Goal: Find specific fact: Find specific fact

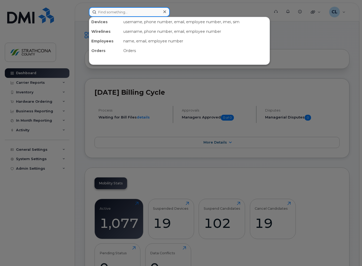
click at [111, 13] on input at bounding box center [129, 12] width 81 height 10
paste input "2363316457"
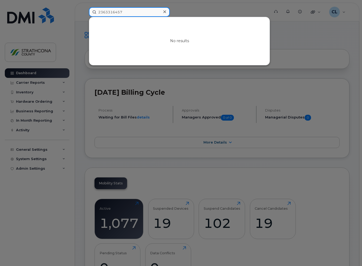
type input "2363316457"
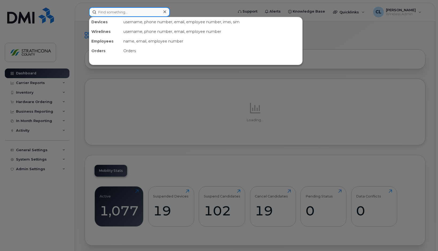
click at [125, 11] on input at bounding box center [129, 12] width 81 height 10
paste input "2504690367"
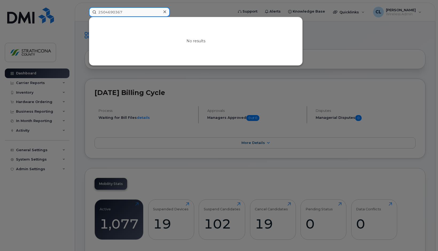
drag, startPoint x: 137, startPoint y: 12, endPoint x: 77, endPoint y: 14, distance: 59.6
click at [85, 14] on div "2504690367 No results" at bounding box center [160, 12] width 150 height 10
paste input "869270"
click at [130, 10] on input "2508692707" at bounding box center [129, 12] width 81 height 10
drag, startPoint x: 130, startPoint y: 10, endPoint x: 85, endPoint y: 16, distance: 46.2
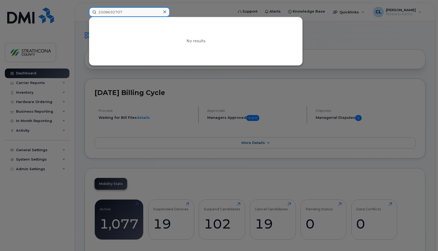
click at [85, 16] on div "2508692707 No results" at bounding box center [160, 12] width 150 height 10
paste input "829"
drag, startPoint x: 141, startPoint y: 9, endPoint x: 52, endPoint y: 23, distance: 89.6
click at [85, 17] on div "2508692829 No results" at bounding box center [160, 12] width 150 height 10
paste input "7782279365"
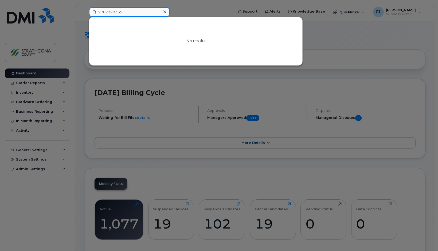
drag, startPoint x: 128, startPoint y: 10, endPoint x: 80, endPoint y: 16, distance: 48.7
click at [85, 16] on div "7782279365 No results" at bounding box center [160, 12] width 150 height 10
paste input "806174364"
type input "7806174364"
